Goal: Task Accomplishment & Management: Manage account settings

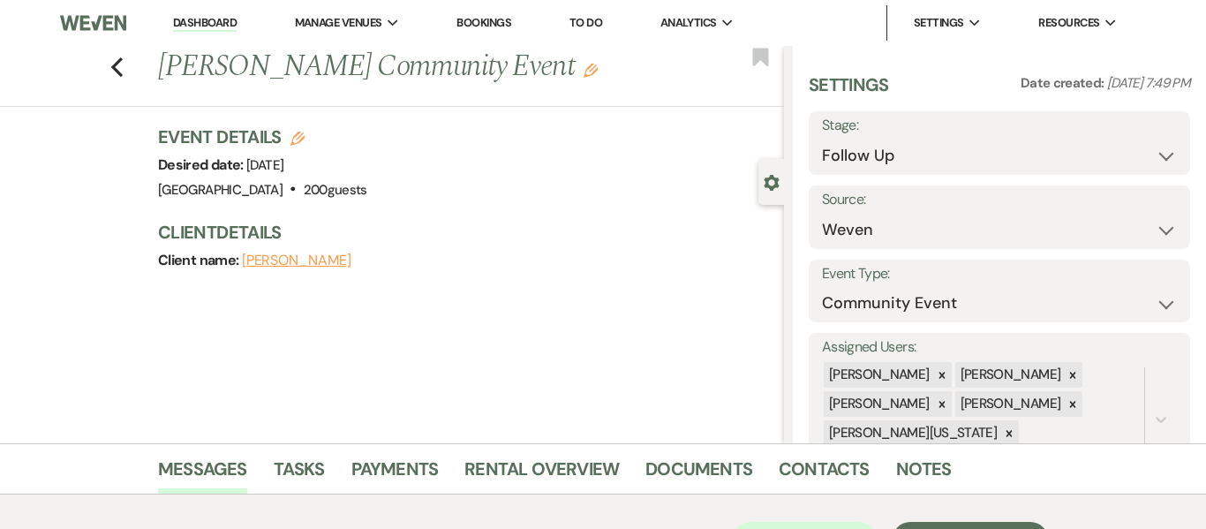
select select "9"
select select "1"
select select "7"
click at [202, 19] on link "Dashboard" at bounding box center [205, 23] width 64 height 17
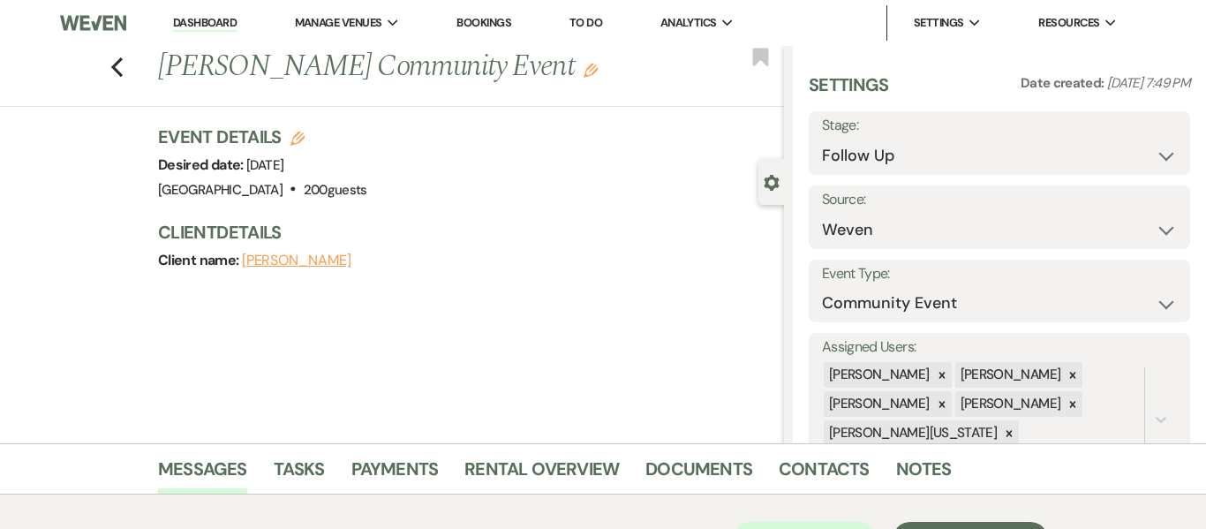
click at [202, 19] on link "Dashboard" at bounding box center [205, 23] width 64 height 17
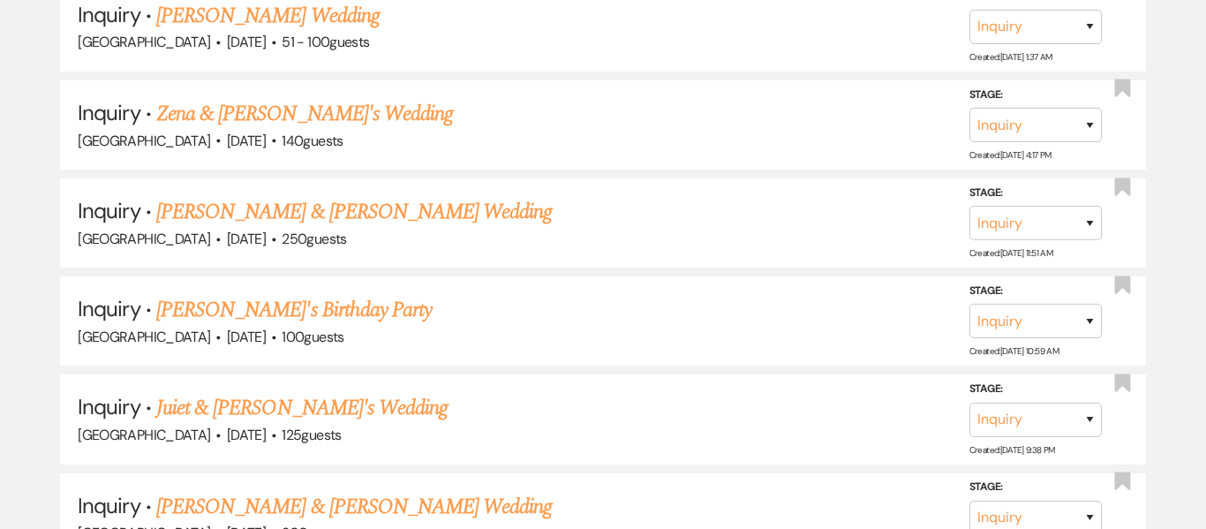
scroll to position [1047, 0]
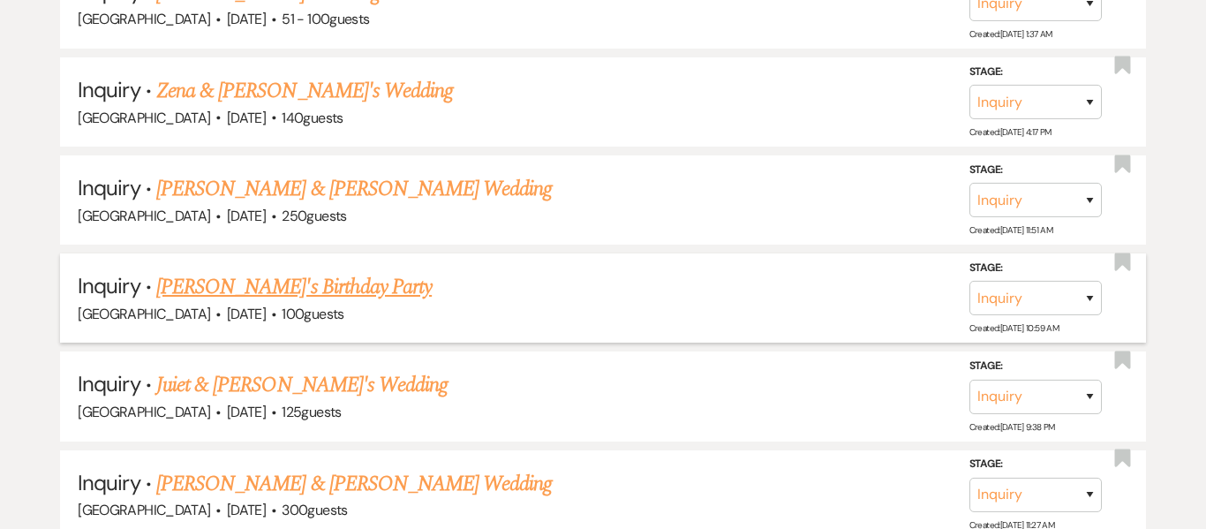
click at [340, 294] on link "[PERSON_NAME]'s Birthday Party" at bounding box center [293, 287] width 275 height 32
select select "22"
select select "4"
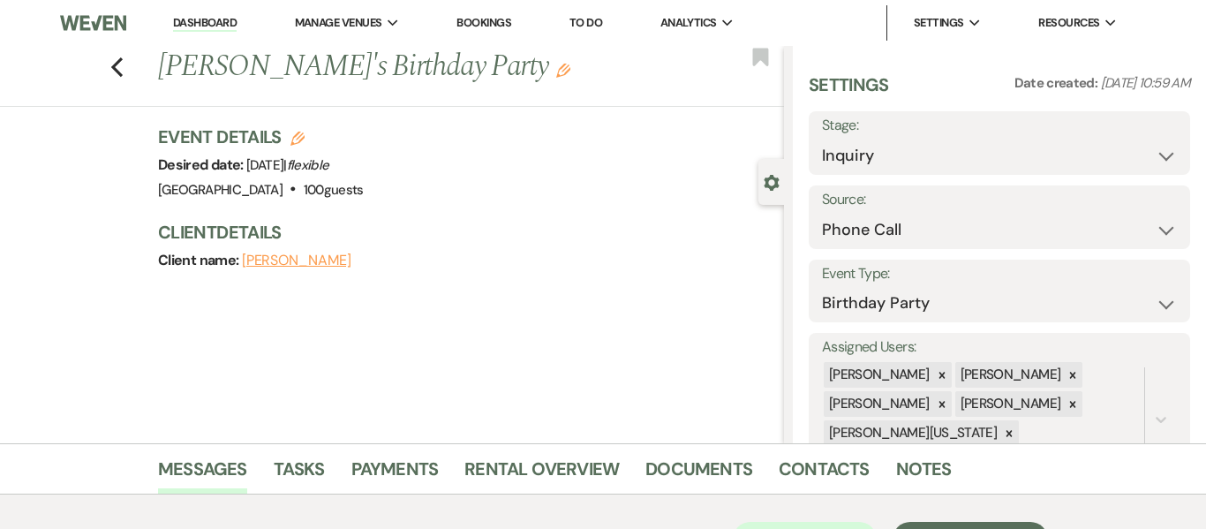
click at [211, 19] on link "Dashboard" at bounding box center [205, 23] width 64 height 17
